Goal: Check status

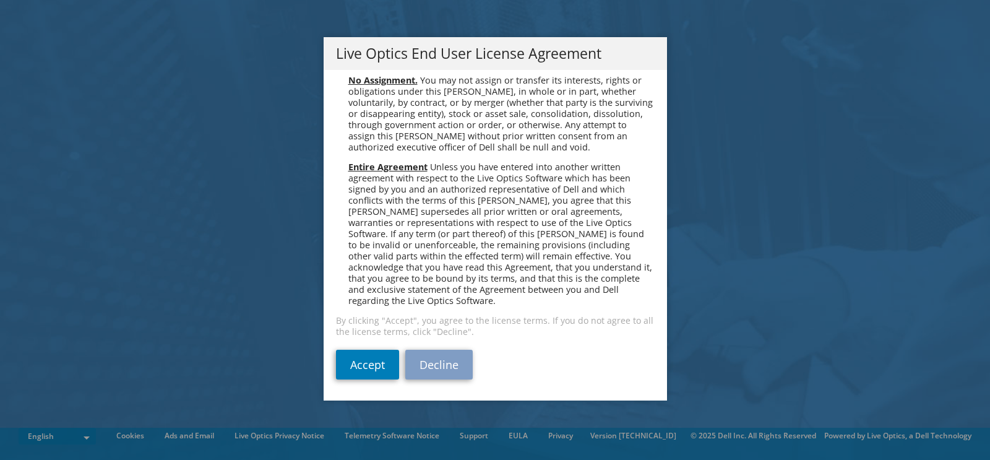
scroll to position [4710, 0]
click at [354, 358] on link "Accept" at bounding box center [367, 364] width 63 height 30
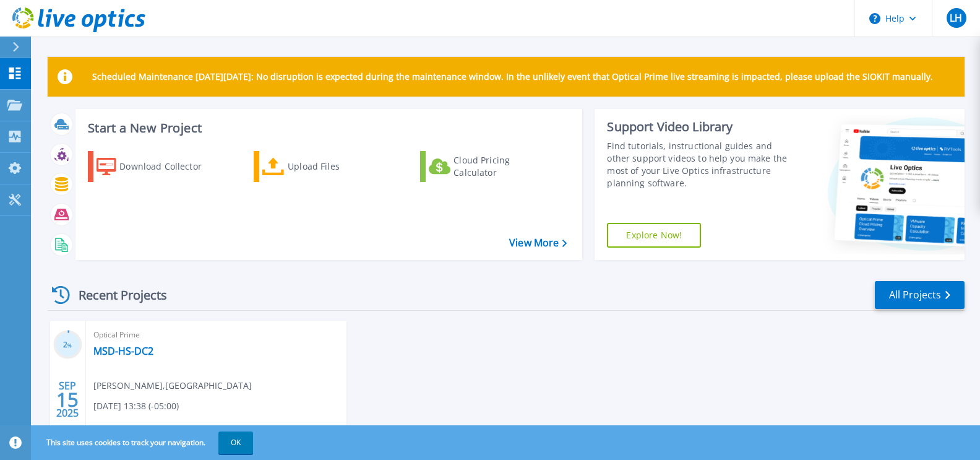
scroll to position [93, 0]
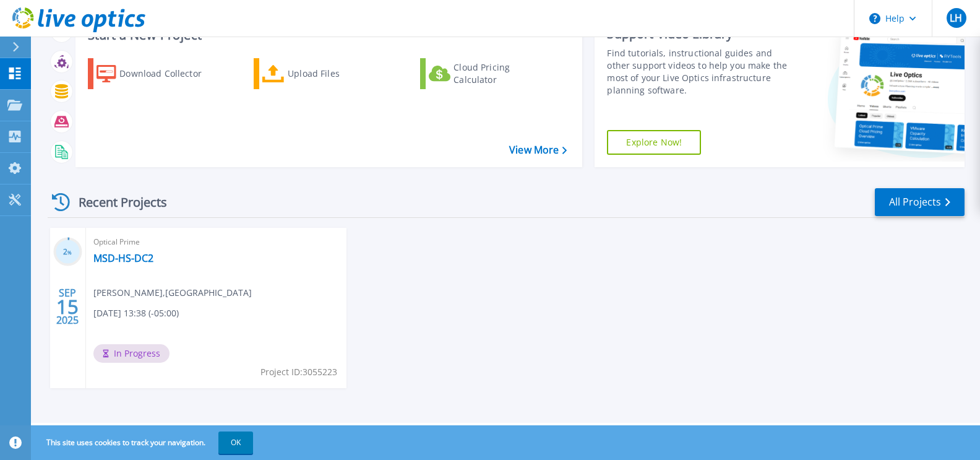
click at [140, 349] on span "In Progress" at bounding box center [131, 353] width 76 height 19
click at [137, 351] on span "In Progress" at bounding box center [131, 353] width 76 height 19
